Goal: Task Accomplishment & Management: Use online tool/utility

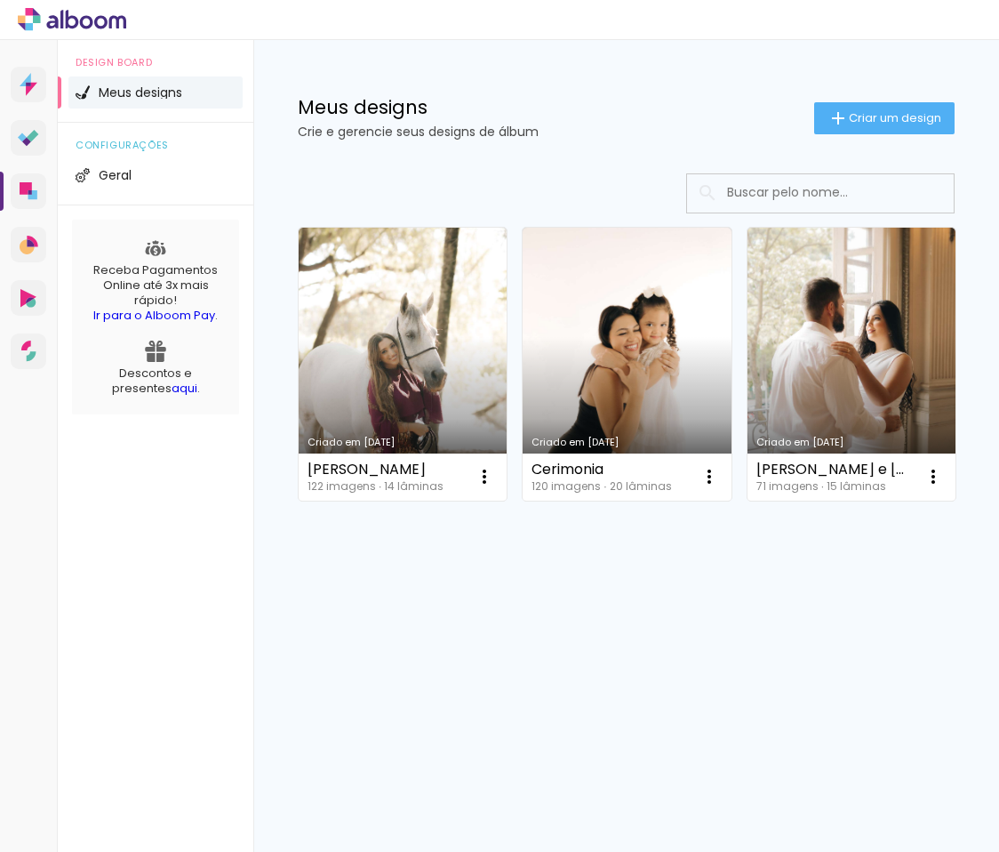
click at [156, 533] on div "Design Board Meus designs configurações Geral Receba Pagamentos Online até 3x m…" at bounding box center [156, 466] width 196 height 852
click at [137, 566] on div "Design Board Meus designs configurações Geral Receba Pagamentos Online até 3x m…" at bounding box center [156, 466] width 196 height 852
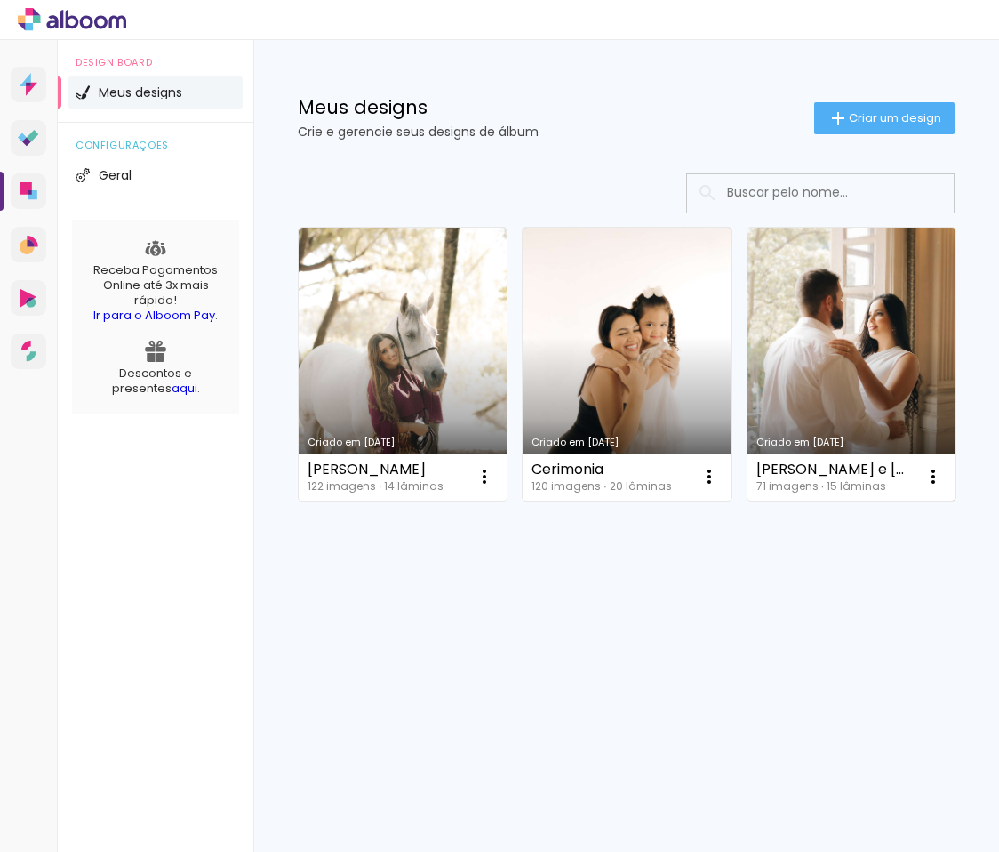
click at [851, 323] on link "Criado em [DATE]" at bounding box center [852, 364] width 208 height 273
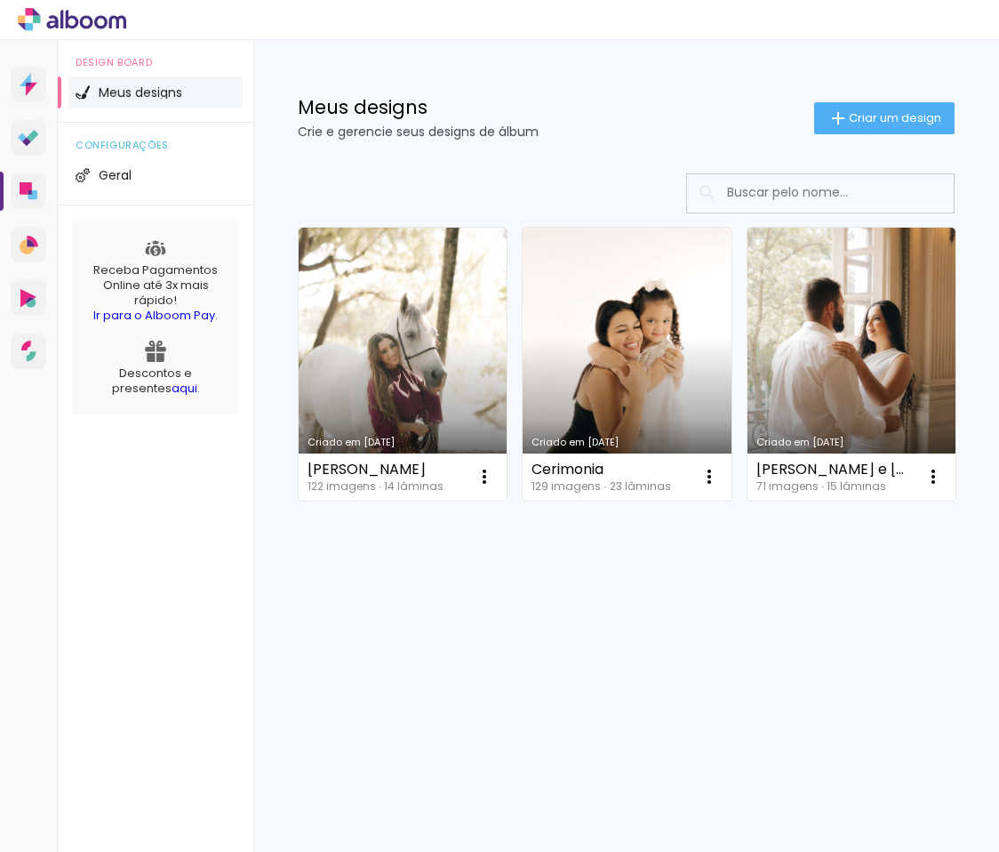
click at [582, 333] on link "Criado em [DATE]" at bounding box center [627, 364] width 208 height 273
